Goal: Find specific page/section: Find specific page/section

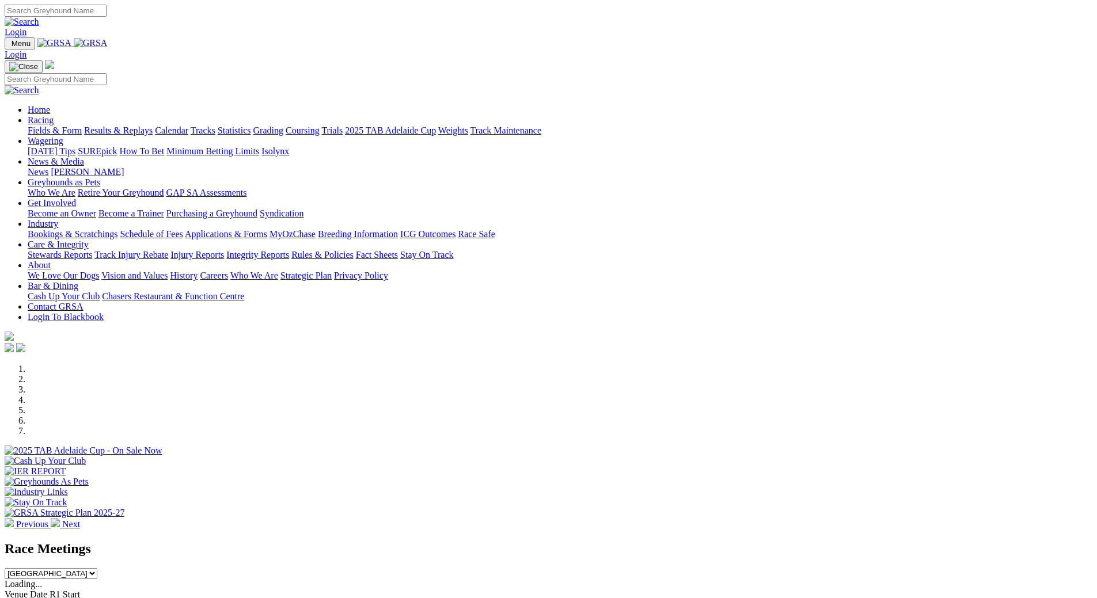
click at [89, 239] on link "Care & Integrity" at bounding box center [58, 244] width 61 height 10
click at [92, 250] on link "Stewards Reports" at bounding box center [60, 255] width 64 height 10
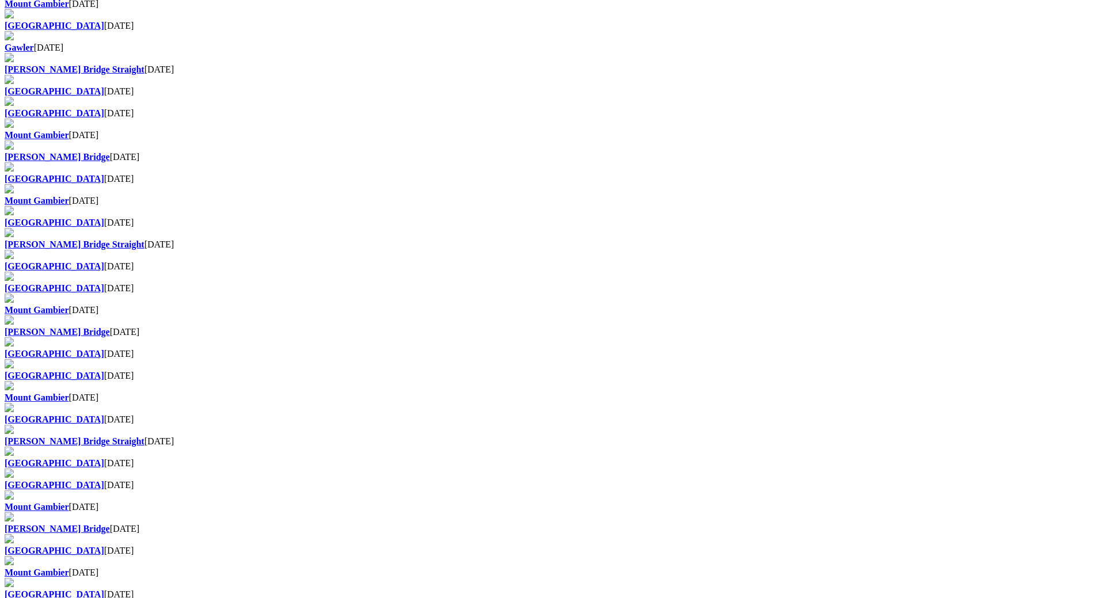
scroll to position [806, 0]
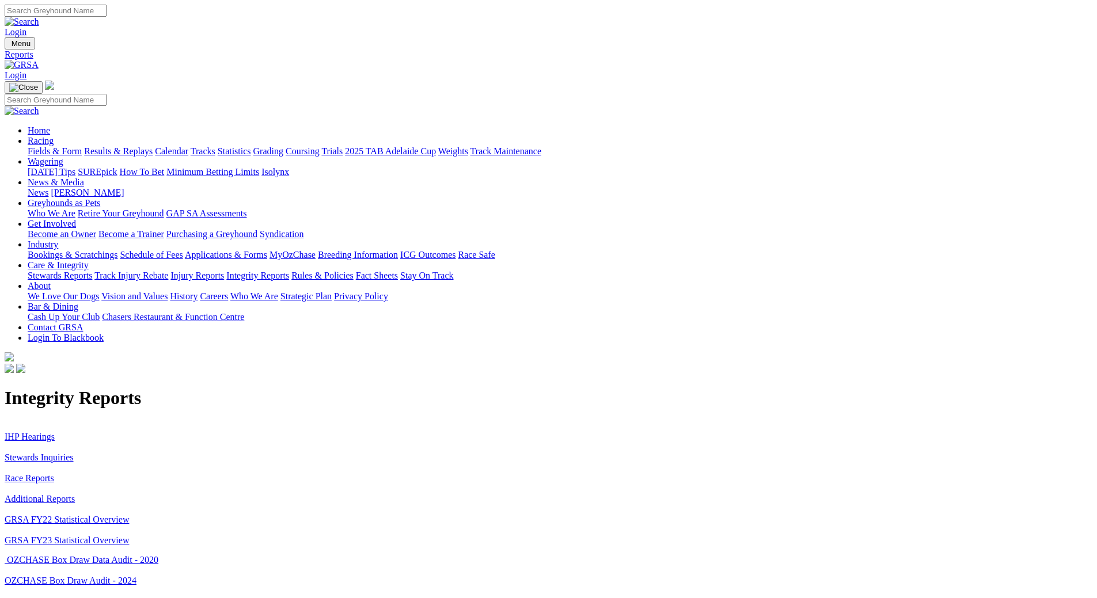
click at [353, 271] on link "Rules & Policies" at bounding box center [322, 276] width 62 height 10
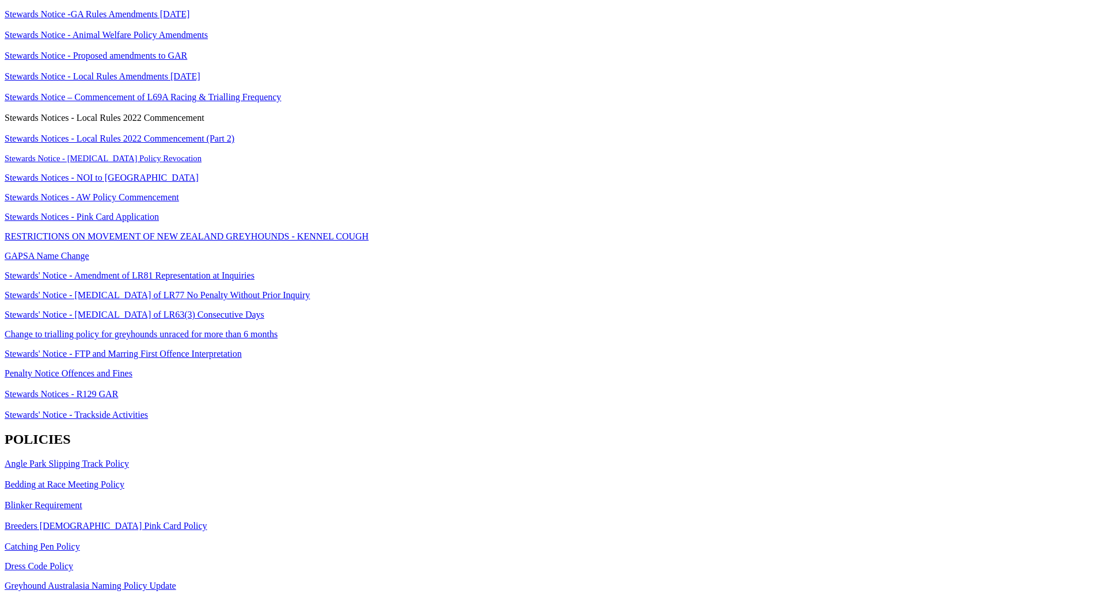
scroll to position [576, 0]
